Goal: Transaction & Acquisition: Purchase product/service

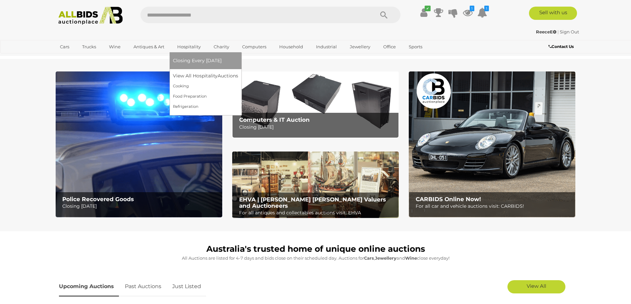
click at [183, 47] on link "Hospitality" at bounding box center [189, 46] width 32 height 11
click at [195, 60] on span "Closing Every [DATE]" at bounding box center [197, 61] width 49 height 6
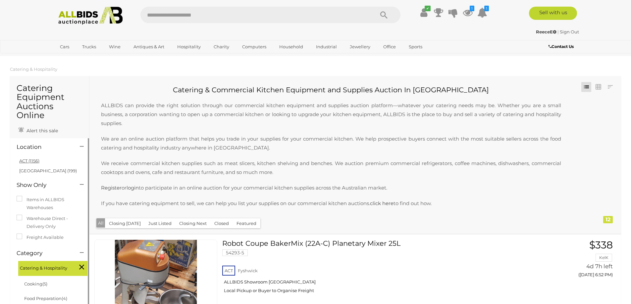
click at [22, 163] on link "ACT (1156)" at bounding box center [29, 160] width 20 height 5
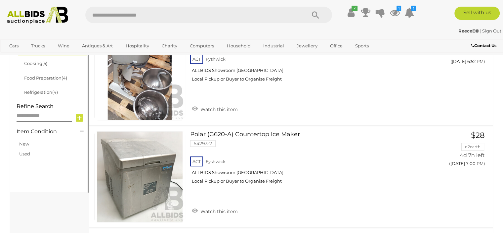
scroll to position [110, 0]
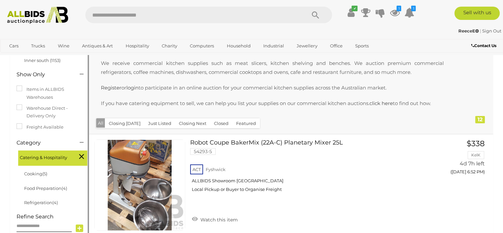
click at [79, 157] on icon at bounding box center [81, 156] width 5 height 9
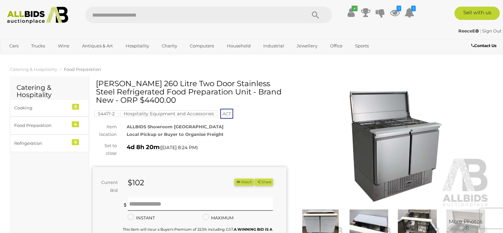
click at [330, 218] on img at bounding box center [320, 223] width 45 height 29
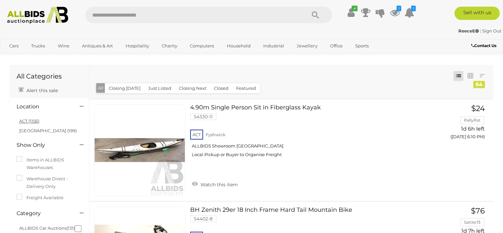
click at [27, 119] on link "ACT (1156)" at bounding box center [29, 120] width 20 height 5
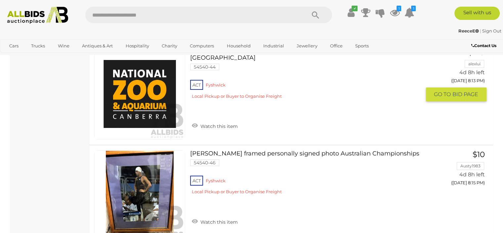
scroll to position [4745, 0]
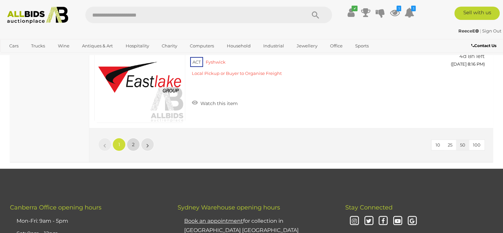
click at [133, 138] on link "2" at bounding box center [133, 144] width 13 height 13
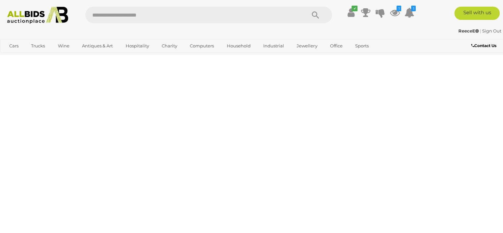
scroll to position [32, 0]
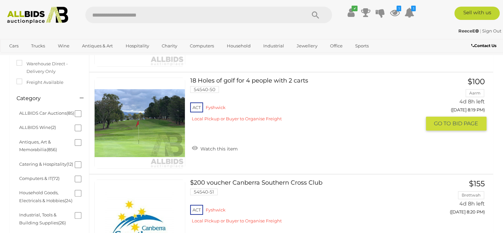
scroll to position [220, 0]
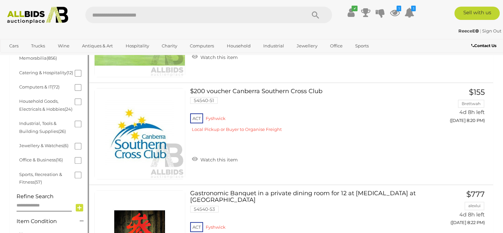
click at [81, 167] on li "Office & Business (16)" at bounding box center [50, 160] width 64 height 14
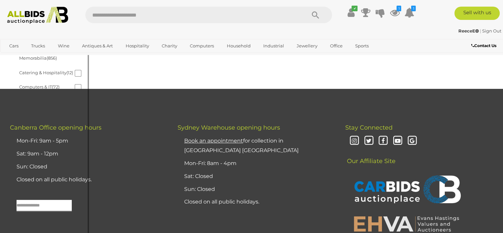
scroll to position [0, 0]
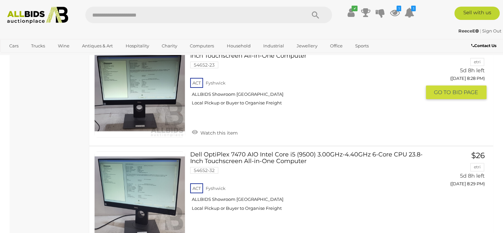
scroll to position [5186, 0]
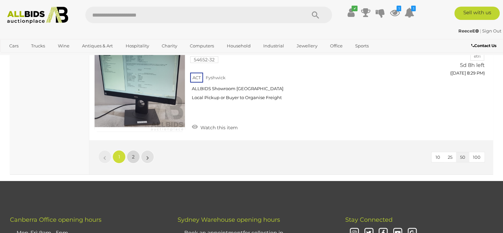
click at [137, 151] on link "2" at bounding box center [133, 156] width 13 height 13
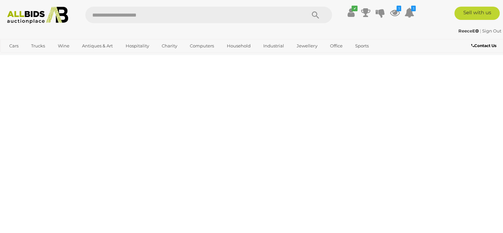
scroll to position [32, 0]
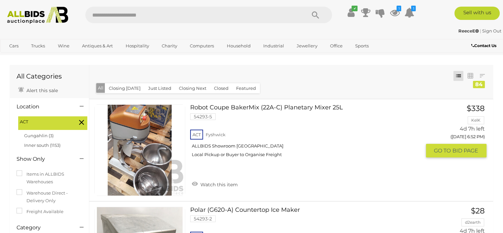
scroll to position [110, 0]
